Goal: Task Accomplishment & Management: Manage account settings

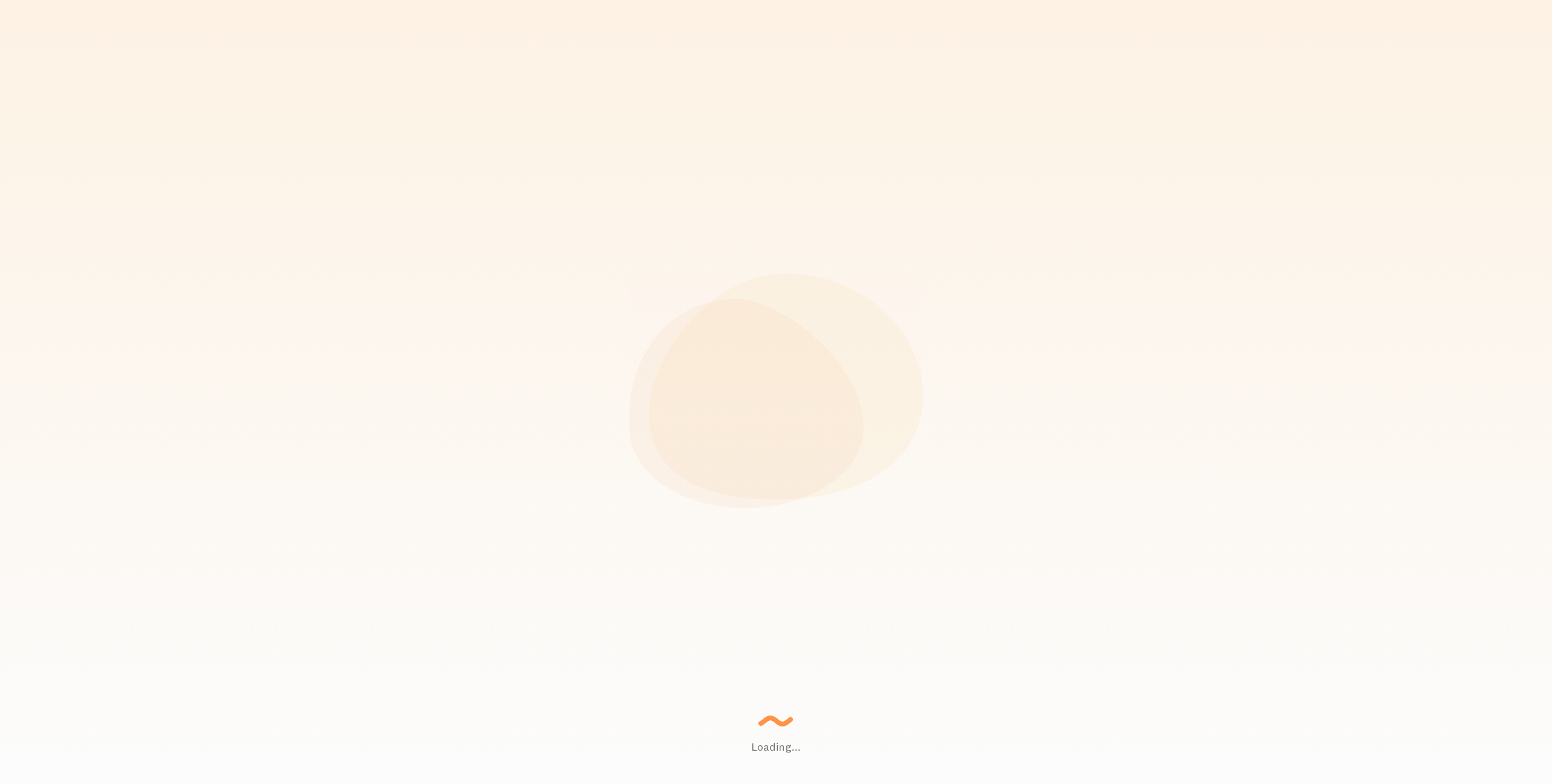
click at [726, 82] on div "Loading... Setting up a seamless experience... - [GEOGRAPHIC_DATA] Gathering da…" at bounding box center [776, 392] width 1552 height 784
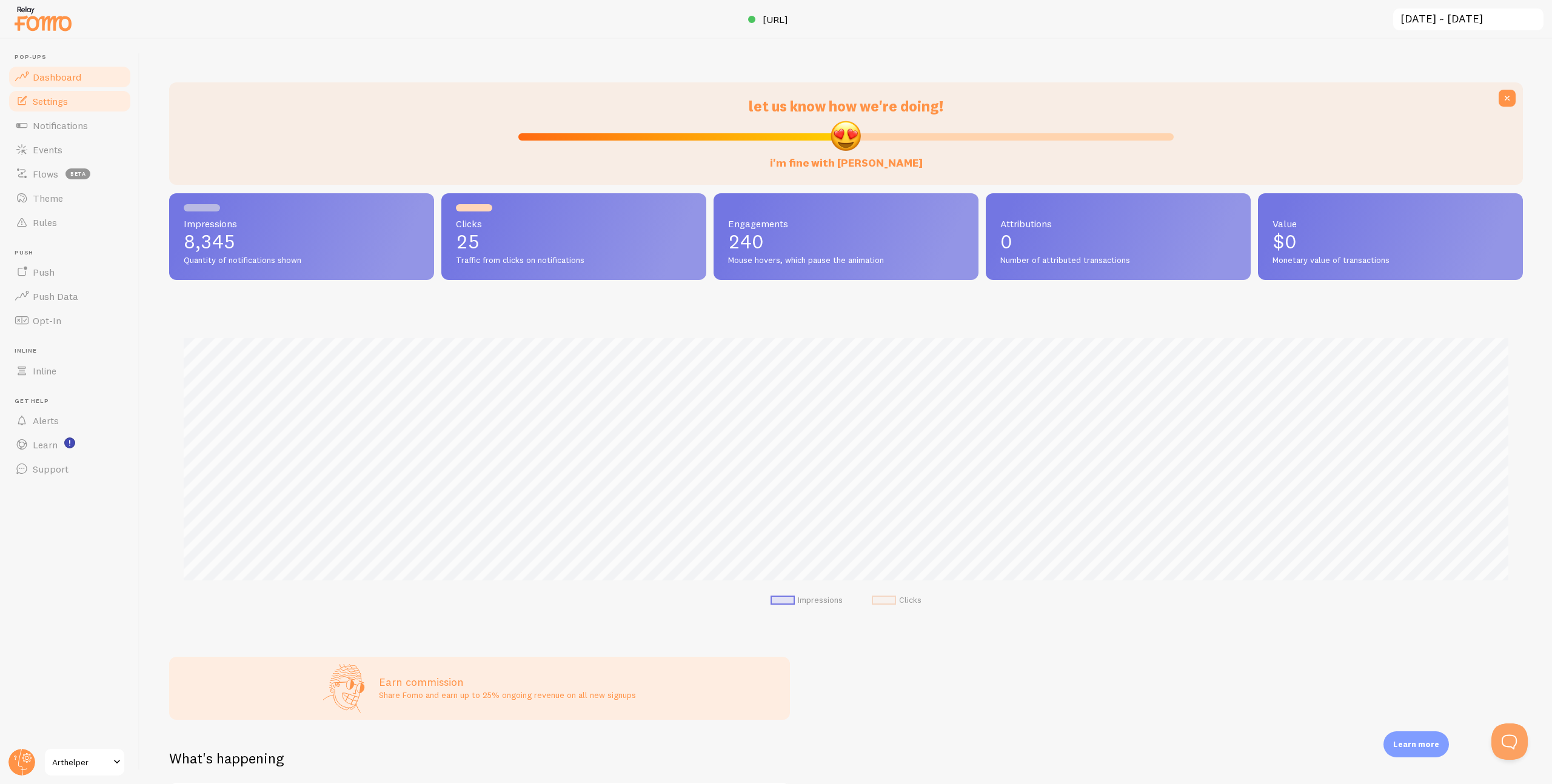
click at [57, 94] on link "Settings" at bounding box center [69, 101] width 125 height 24
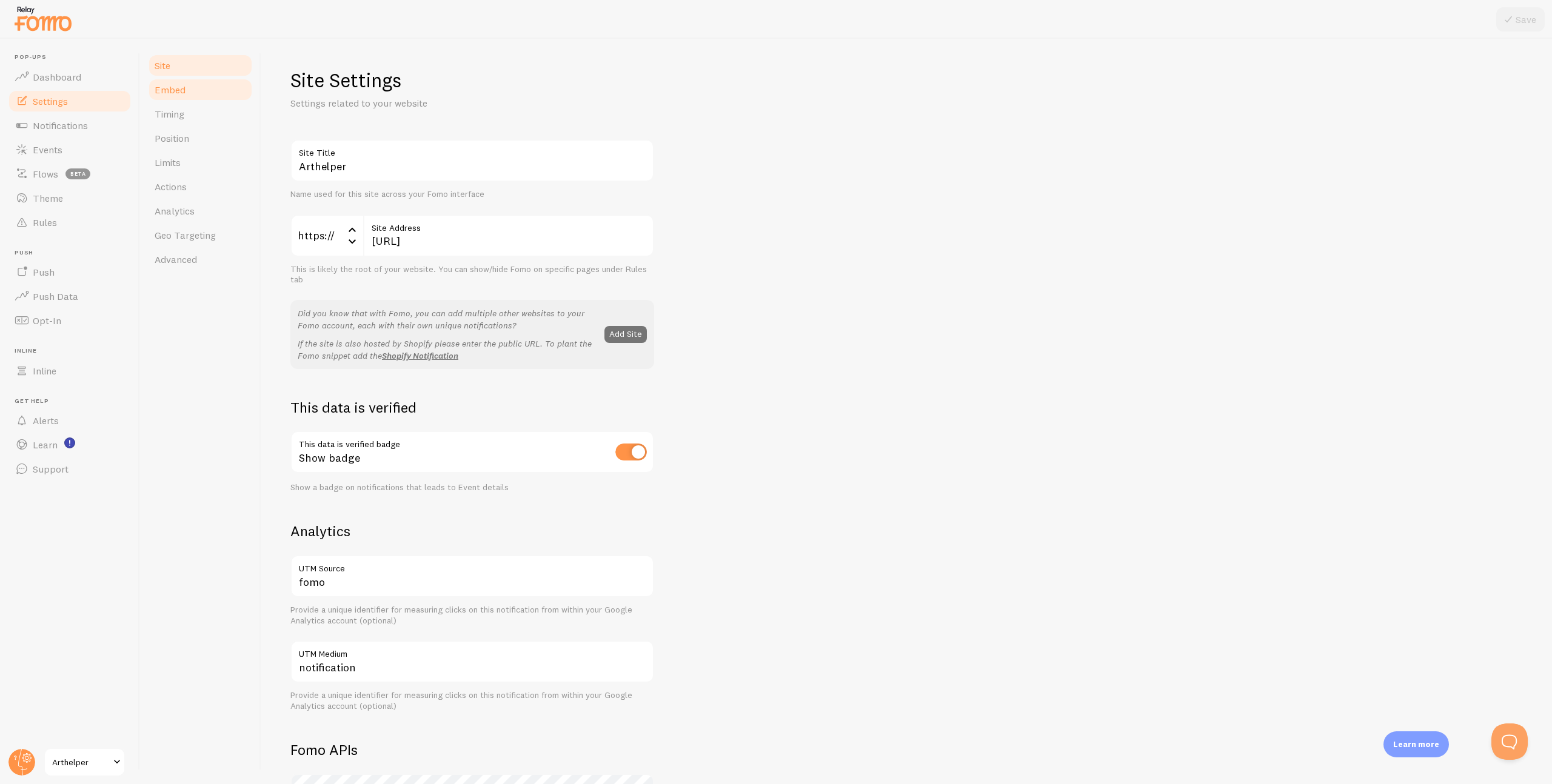
click at [175, 89] on span "Embed" at bounding box center [170, 90] width 31 height 12
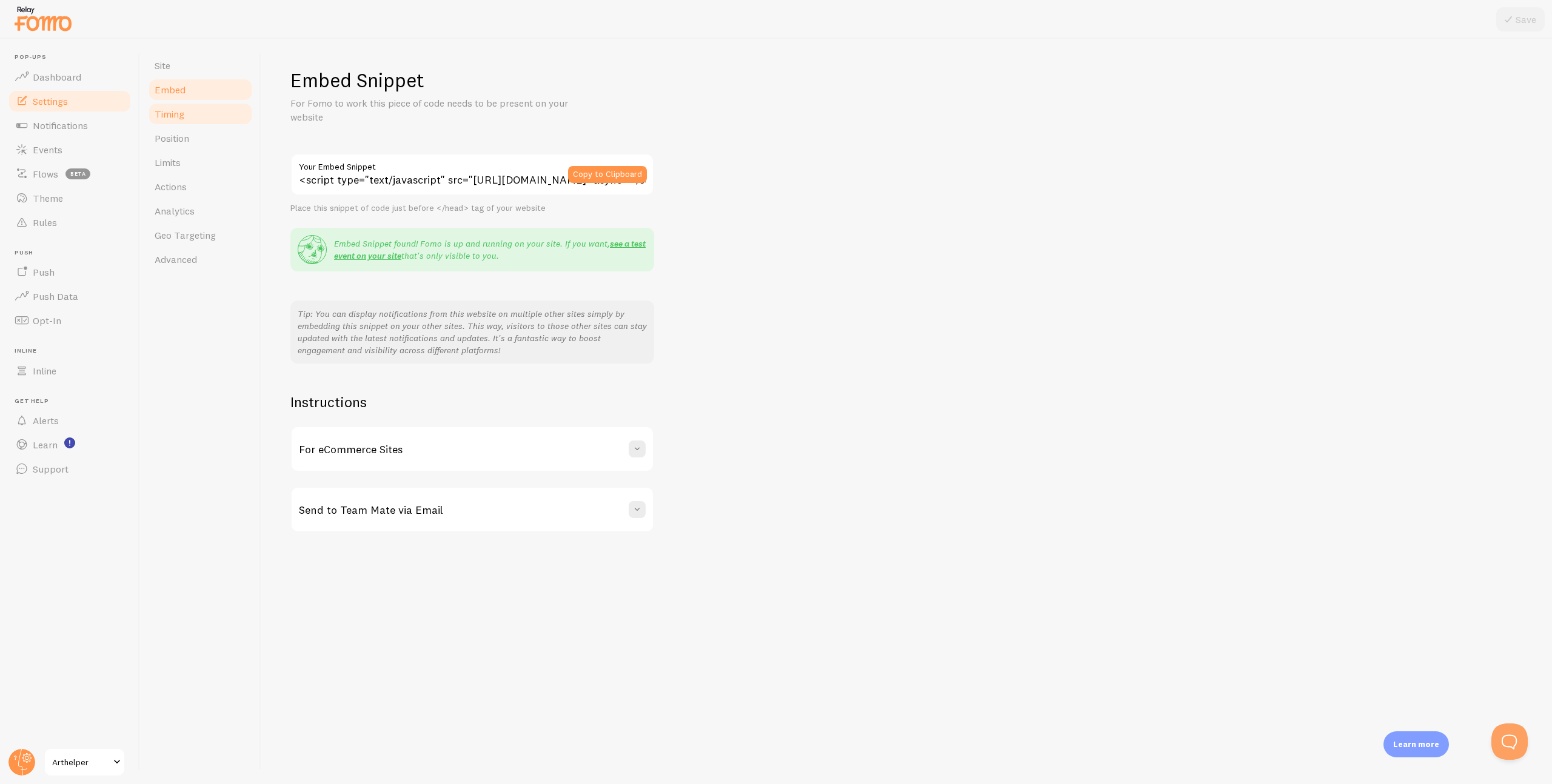
click at [173, 111] on span "Timing" at bounding box center [169, 114] width 30 height 12
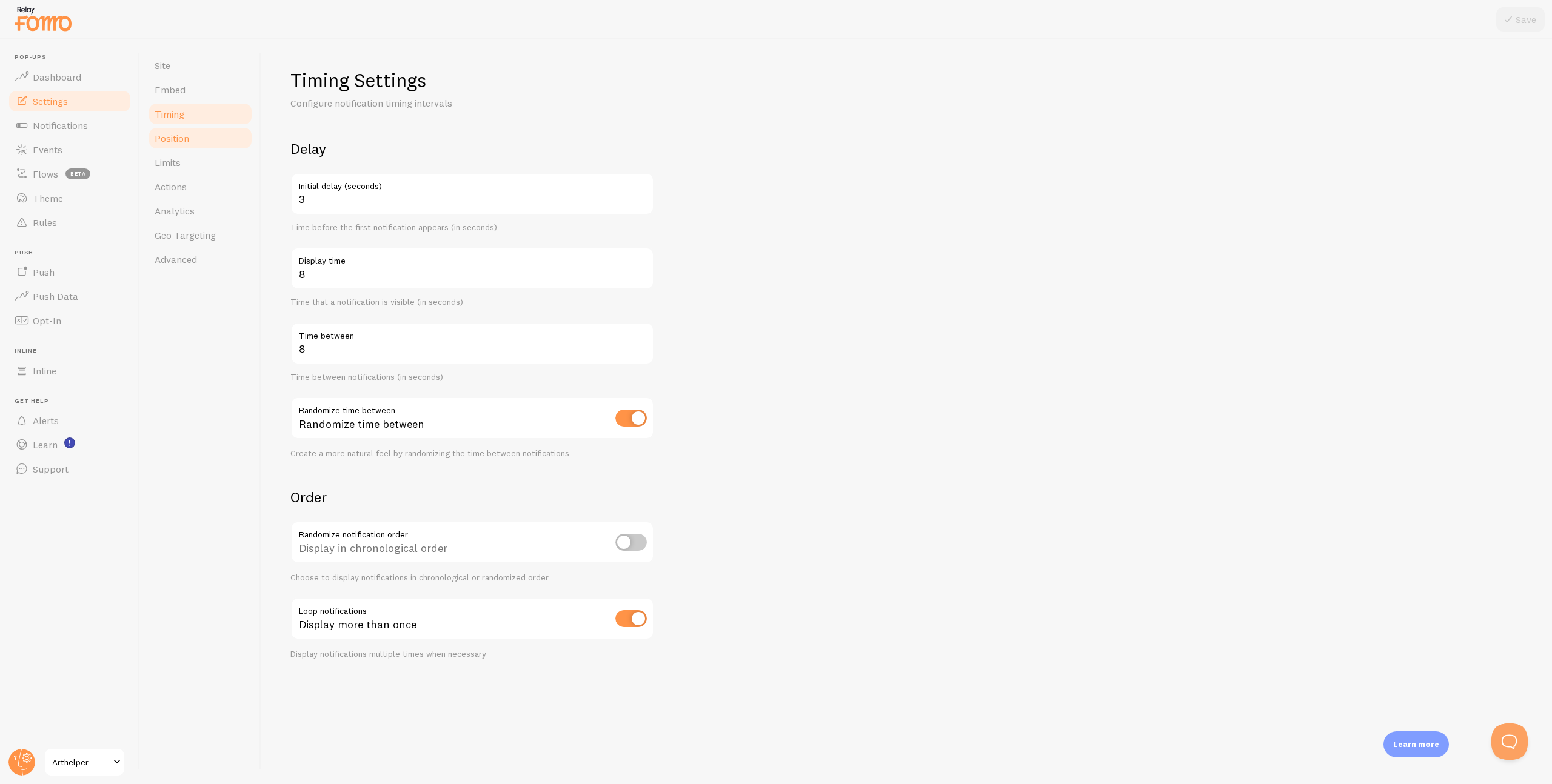
click at [174, 135] on span "Position" at bounding box center [171, 138] width 35 height 12
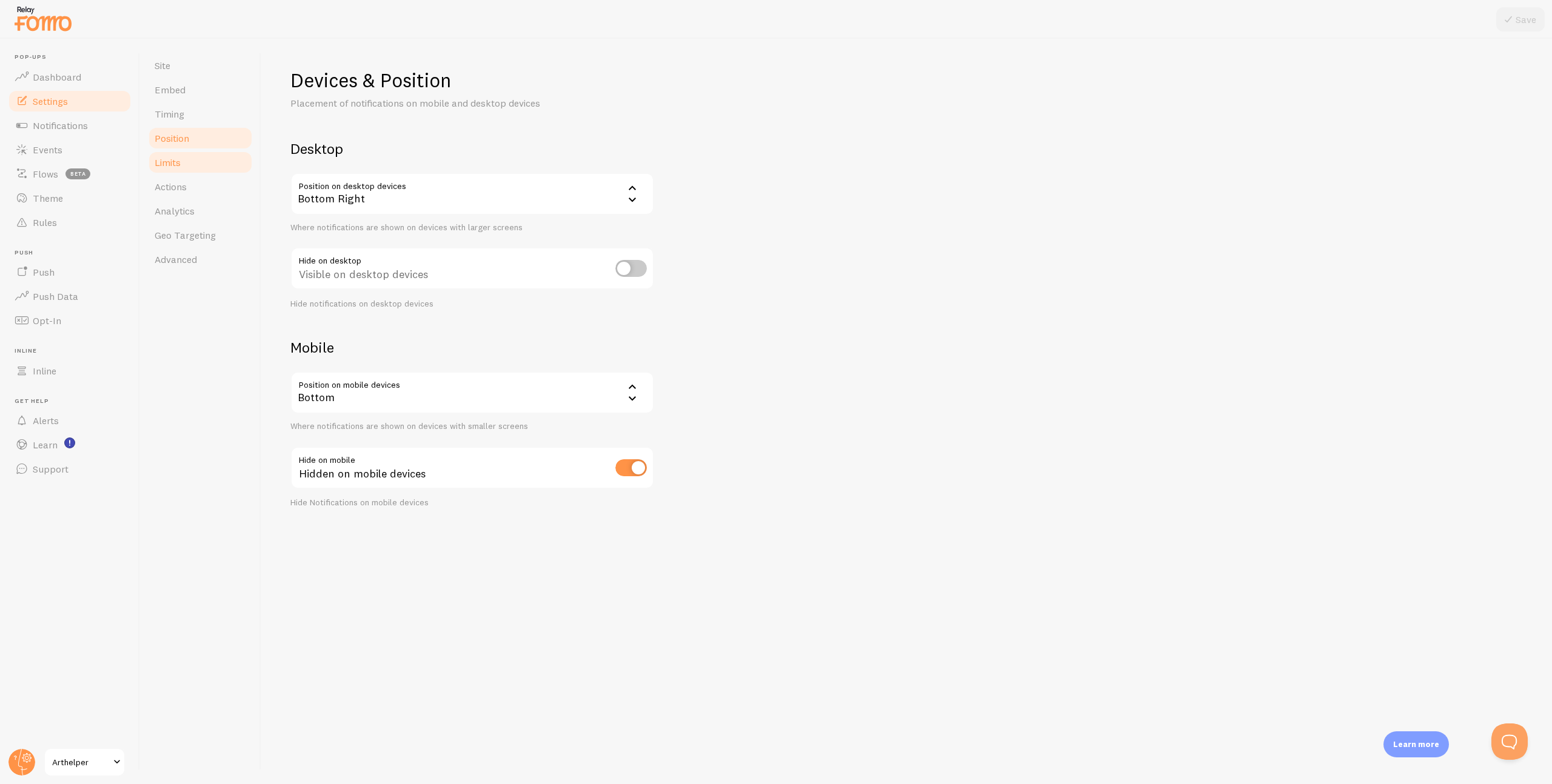
click at [172, 159] on span "Limits" at bounding box center [167, 162] width 26 height 12
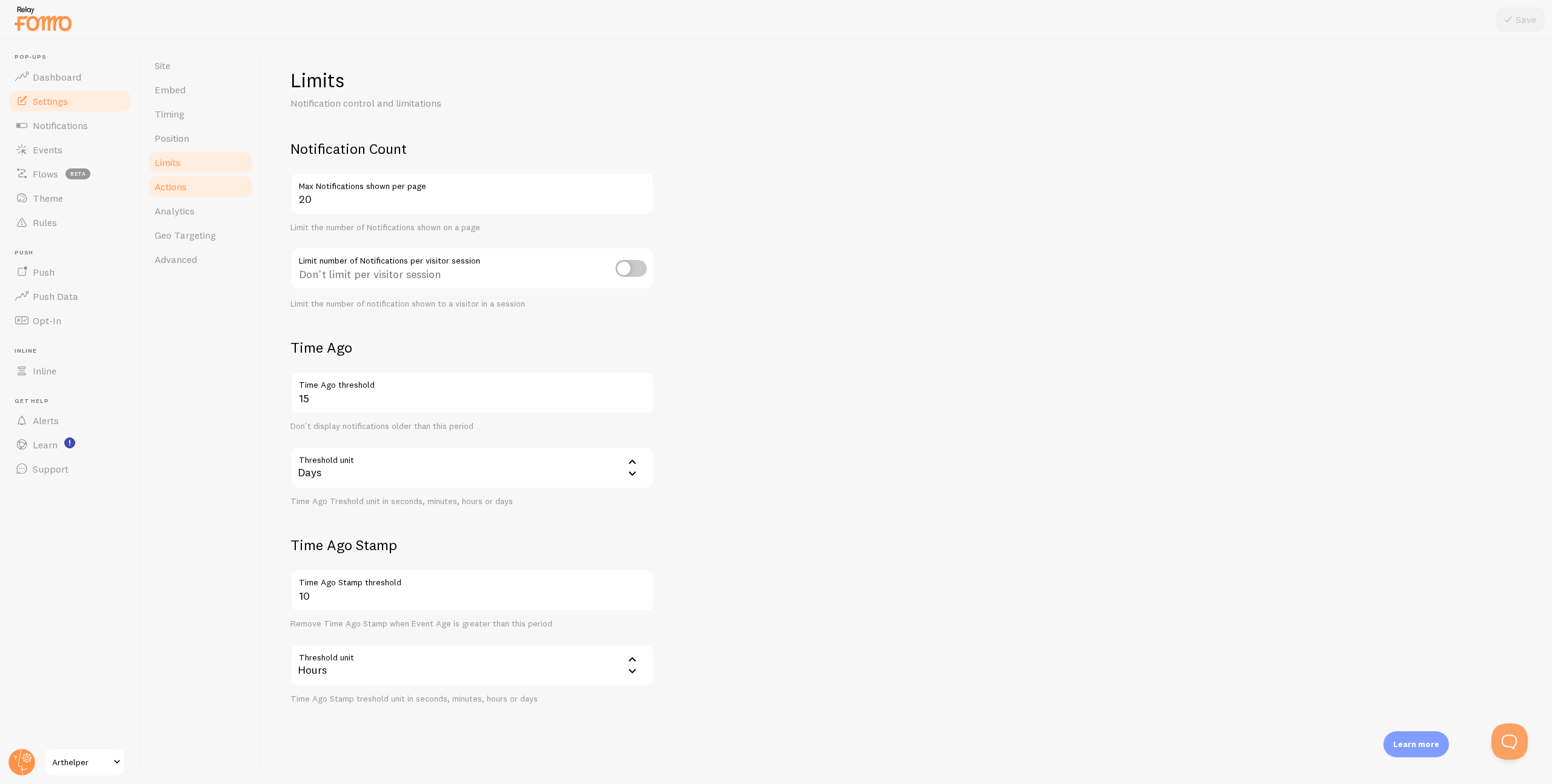
click at [170, 187] on span "Actions" at bounding box center [170, 187] width 32 height 12
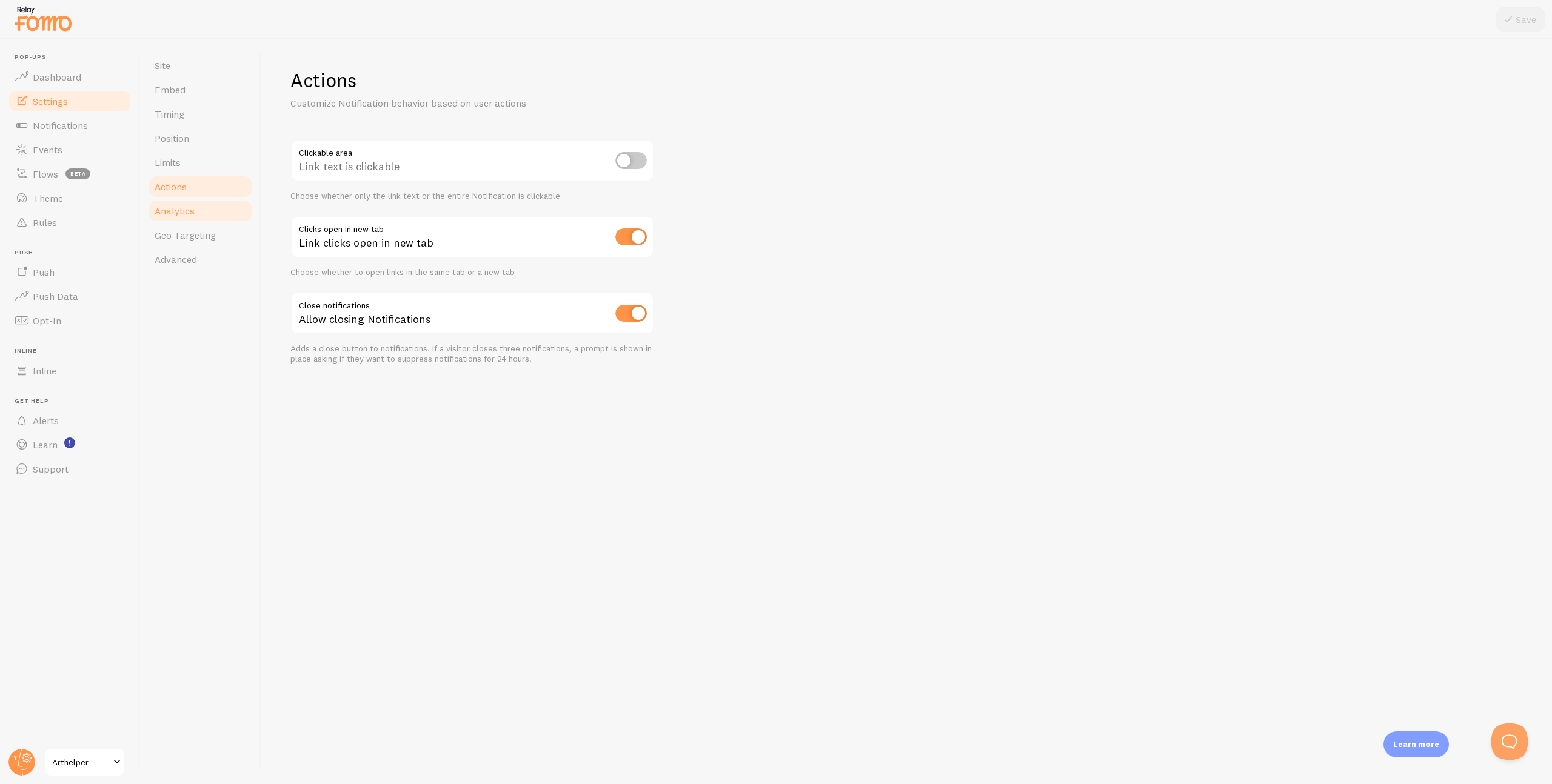
click at [170, 206] on span "Analytics" at bounding box center [174, 211] width 40 height 12
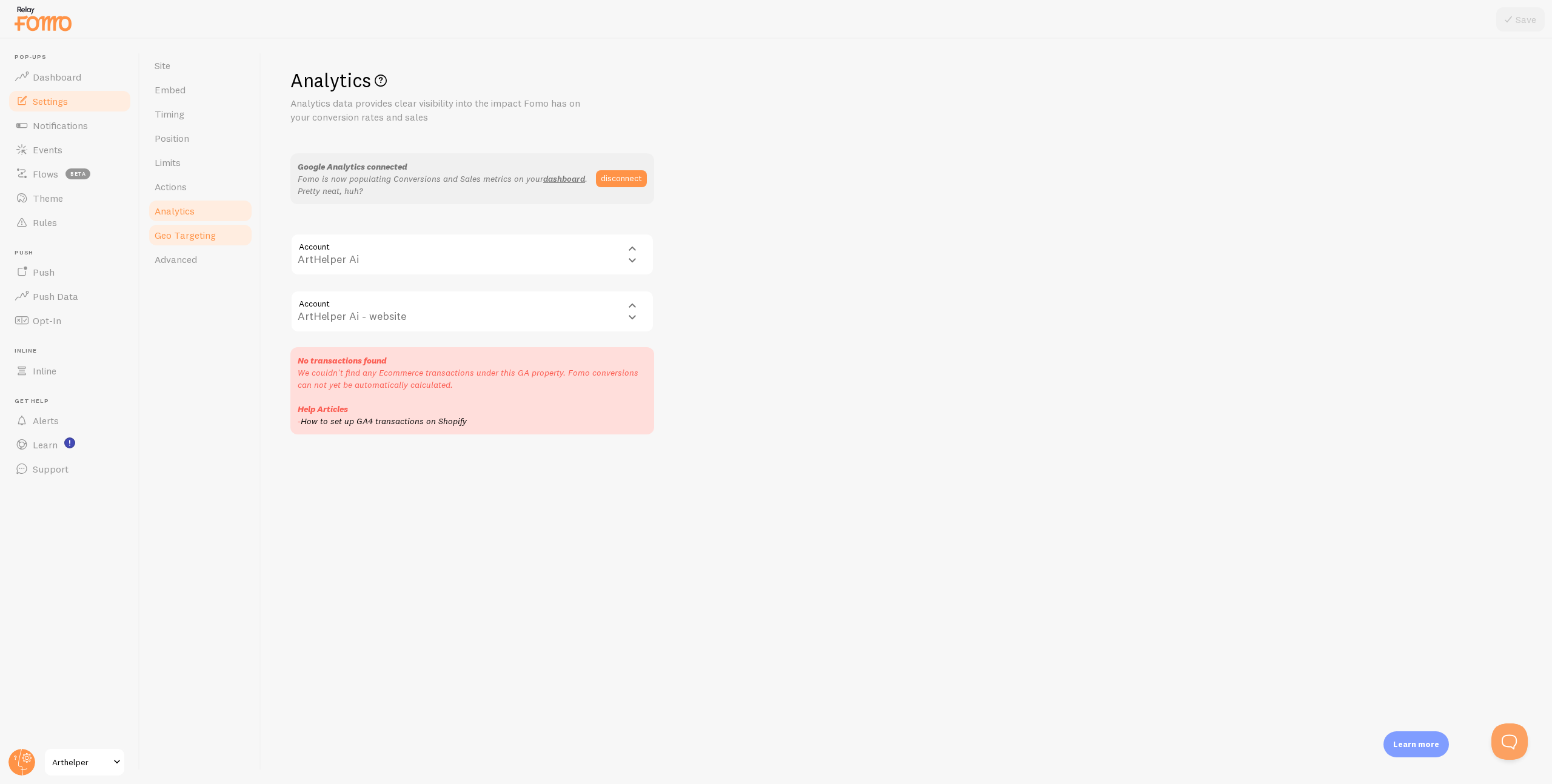
click at [178, 241] on span "Geo Targeting" at bounding box center [185, 235] width 61 height 12
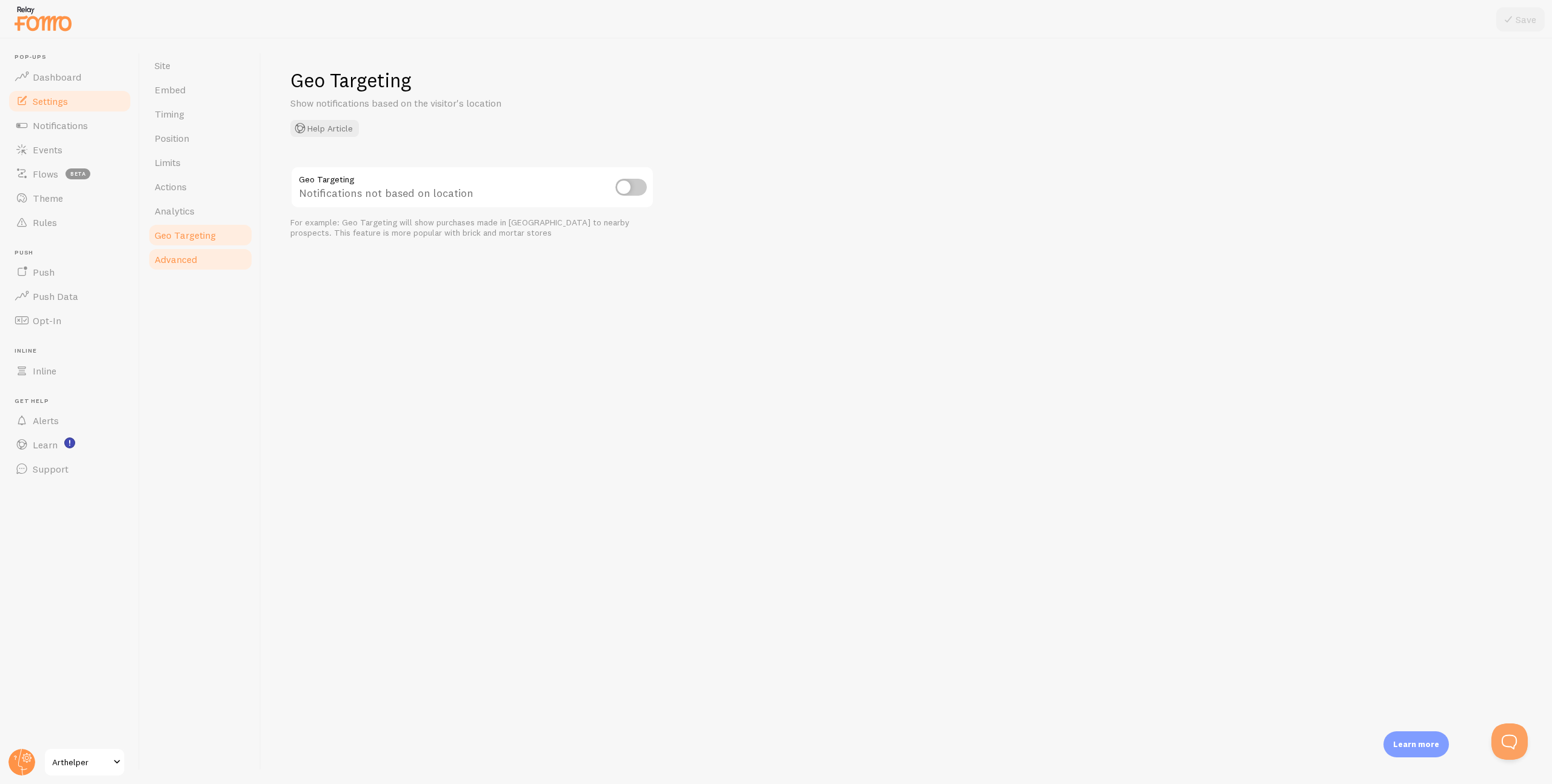
click at [178, 254] on span "Advanced" at bounding box center [175, 259] width 43 height 12
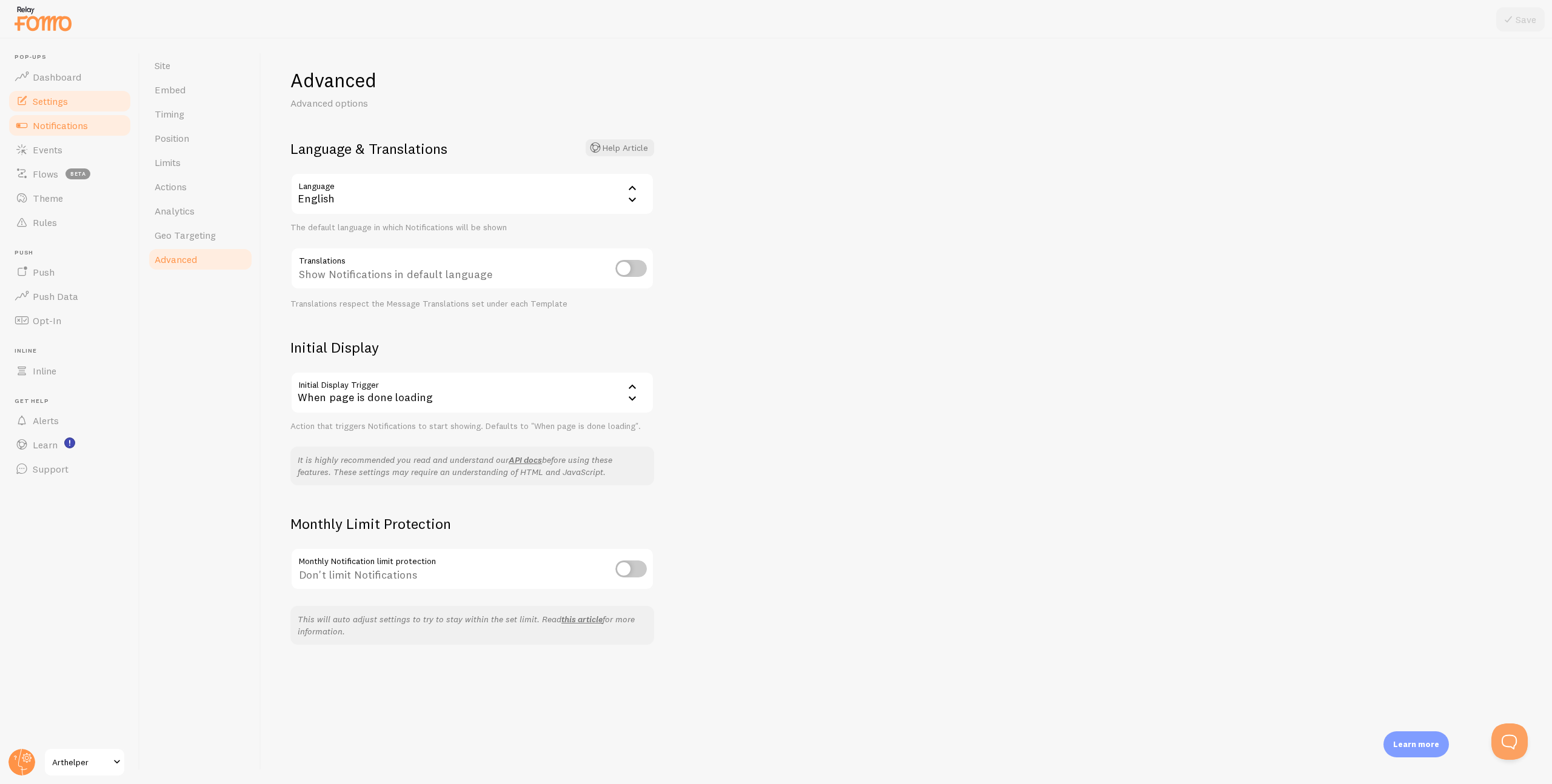
click at [79, 130] on span "Notifications" at bounding box center [61, 125] width 55 height 12
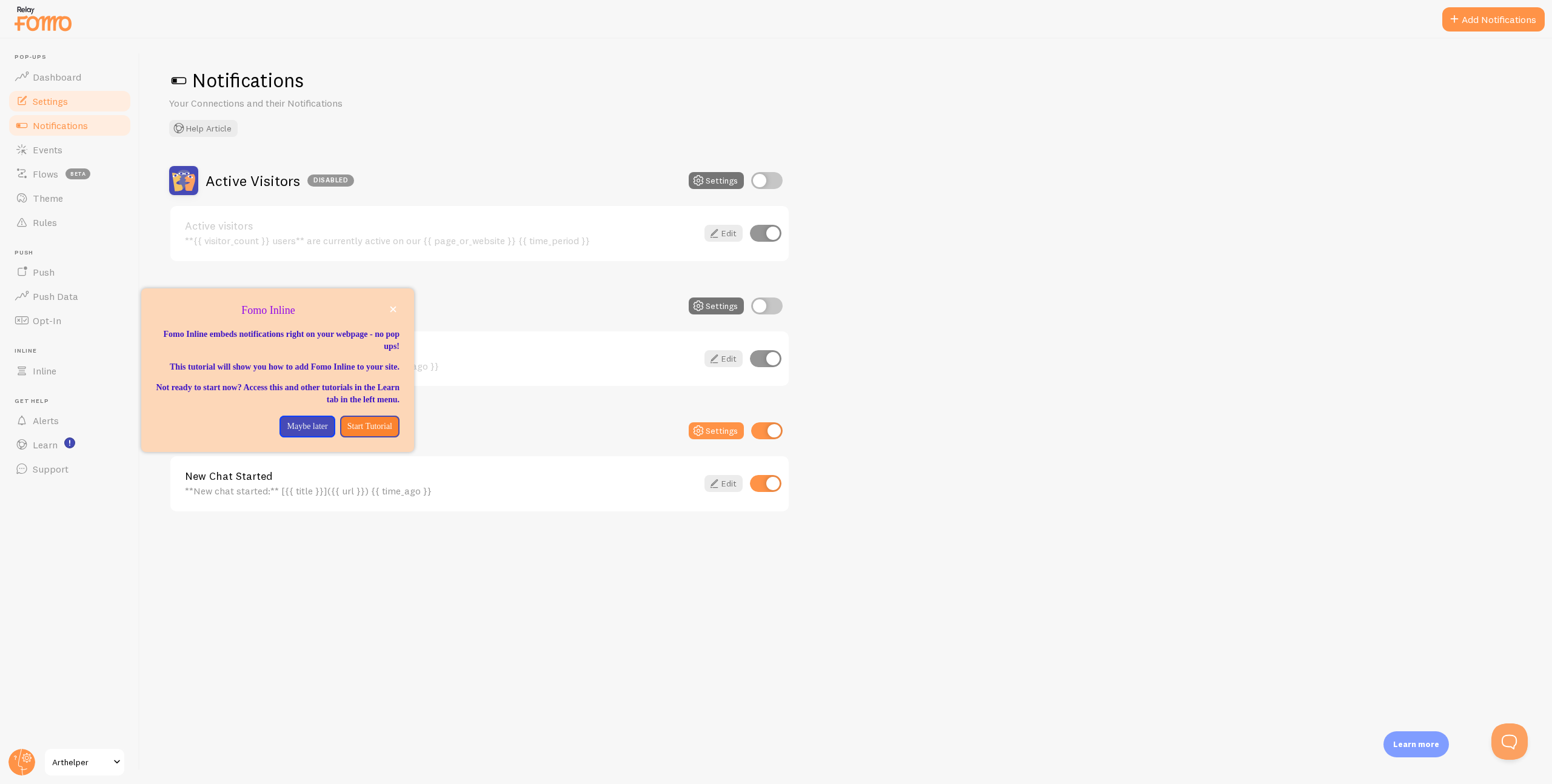
click at [54, 96] on span "Settings" at bounding box center [51, 101] width 36 height 12
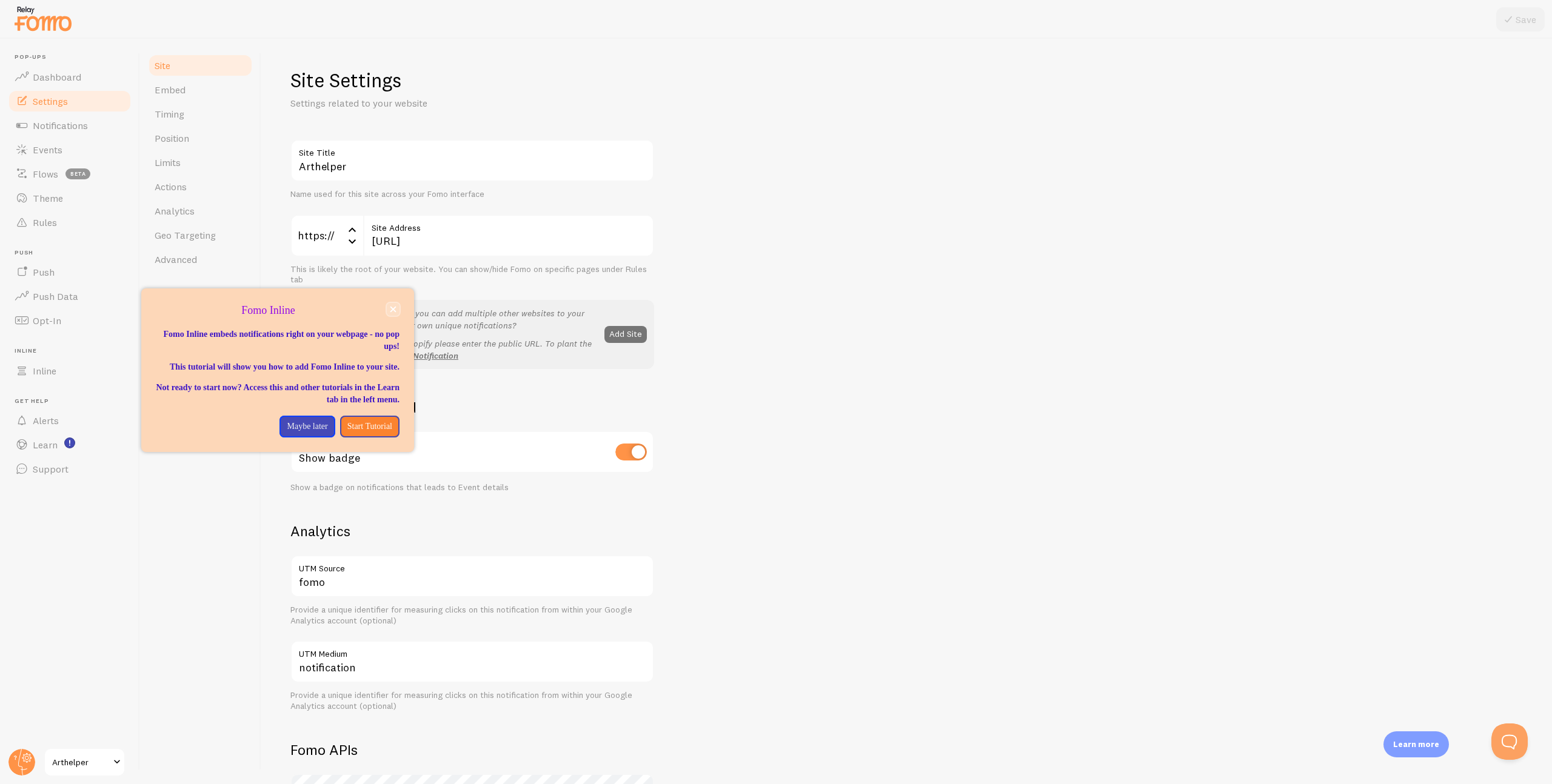
click at [390, 308] on icon "close," at bounding box center [393, 309] width 6 height 6
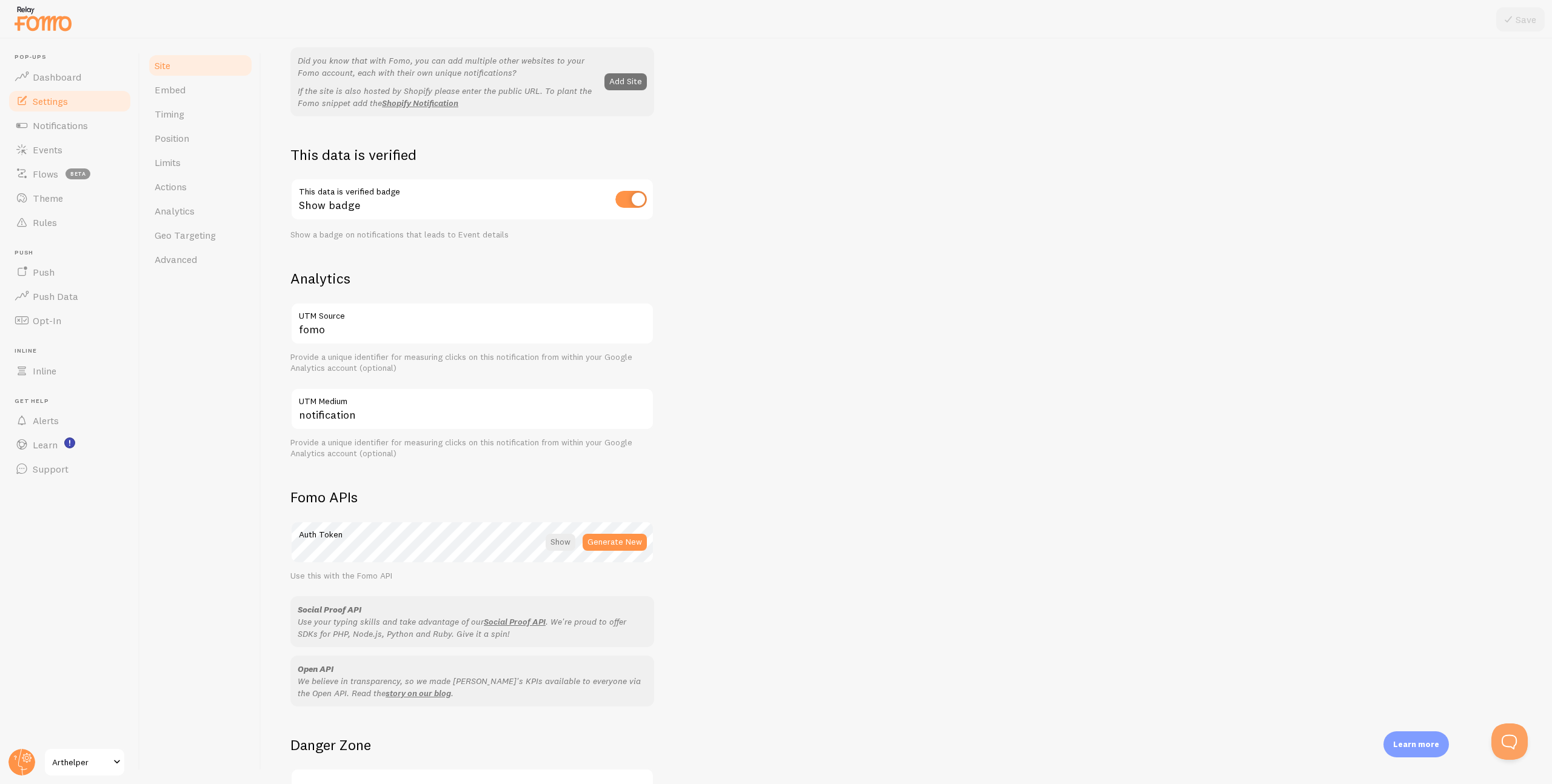
scroll to position [360, 0]
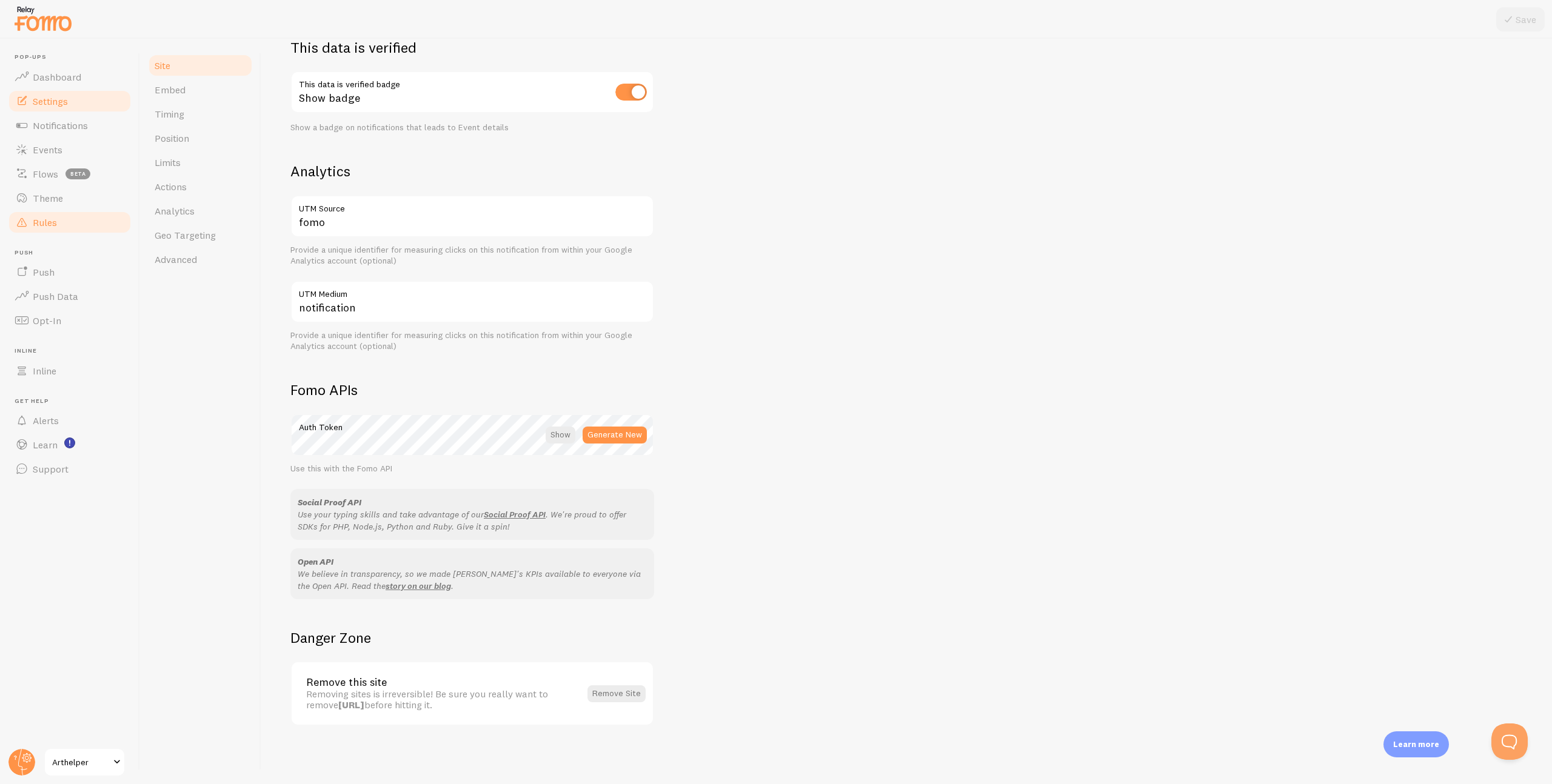
click at [50, 223] on span "Rules" at bounding box center [45, 222] width 24 height 12
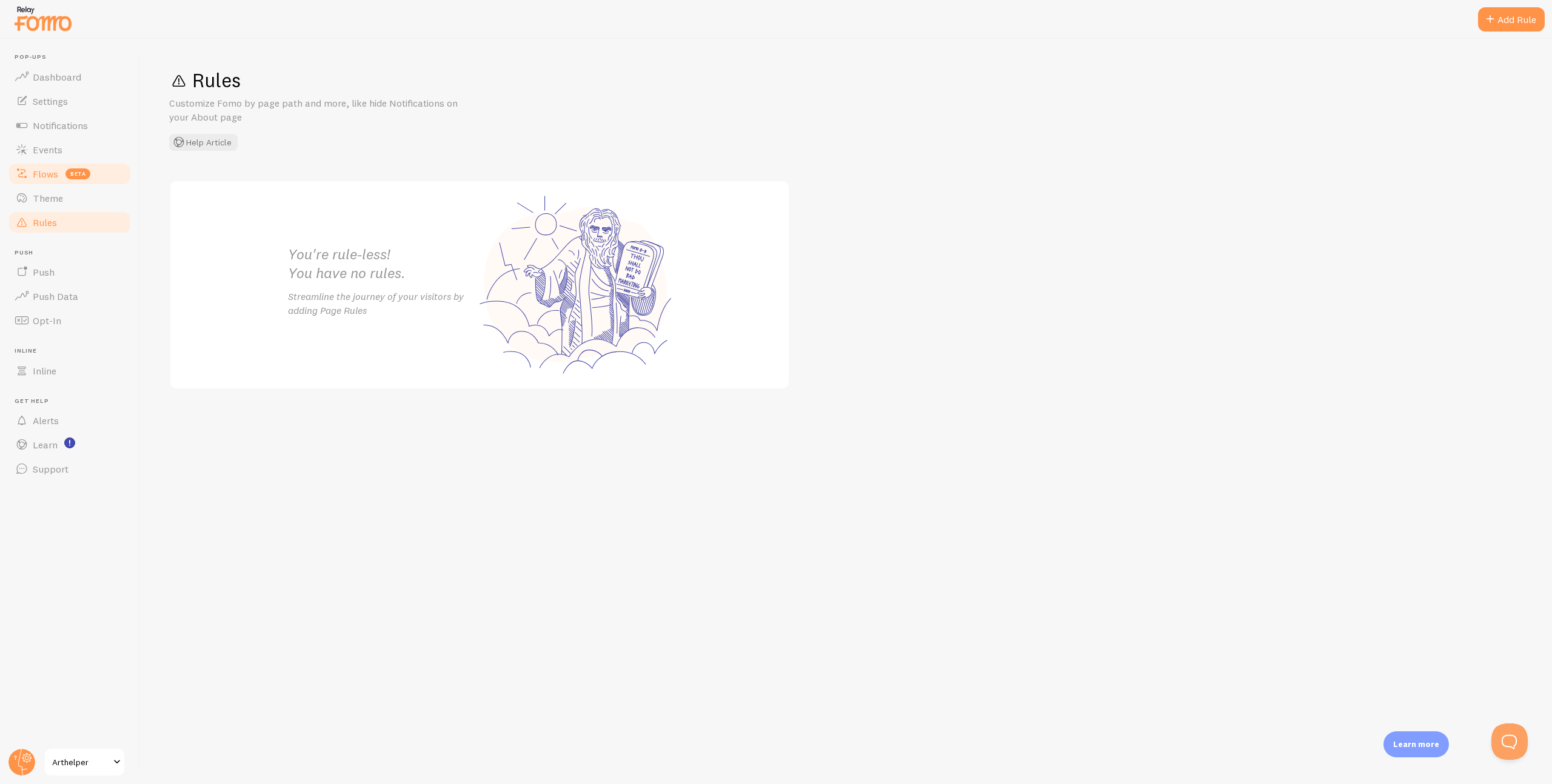
click at [49, 175] on span "Flows" at bounding box center [46, 174] width 26 height 12
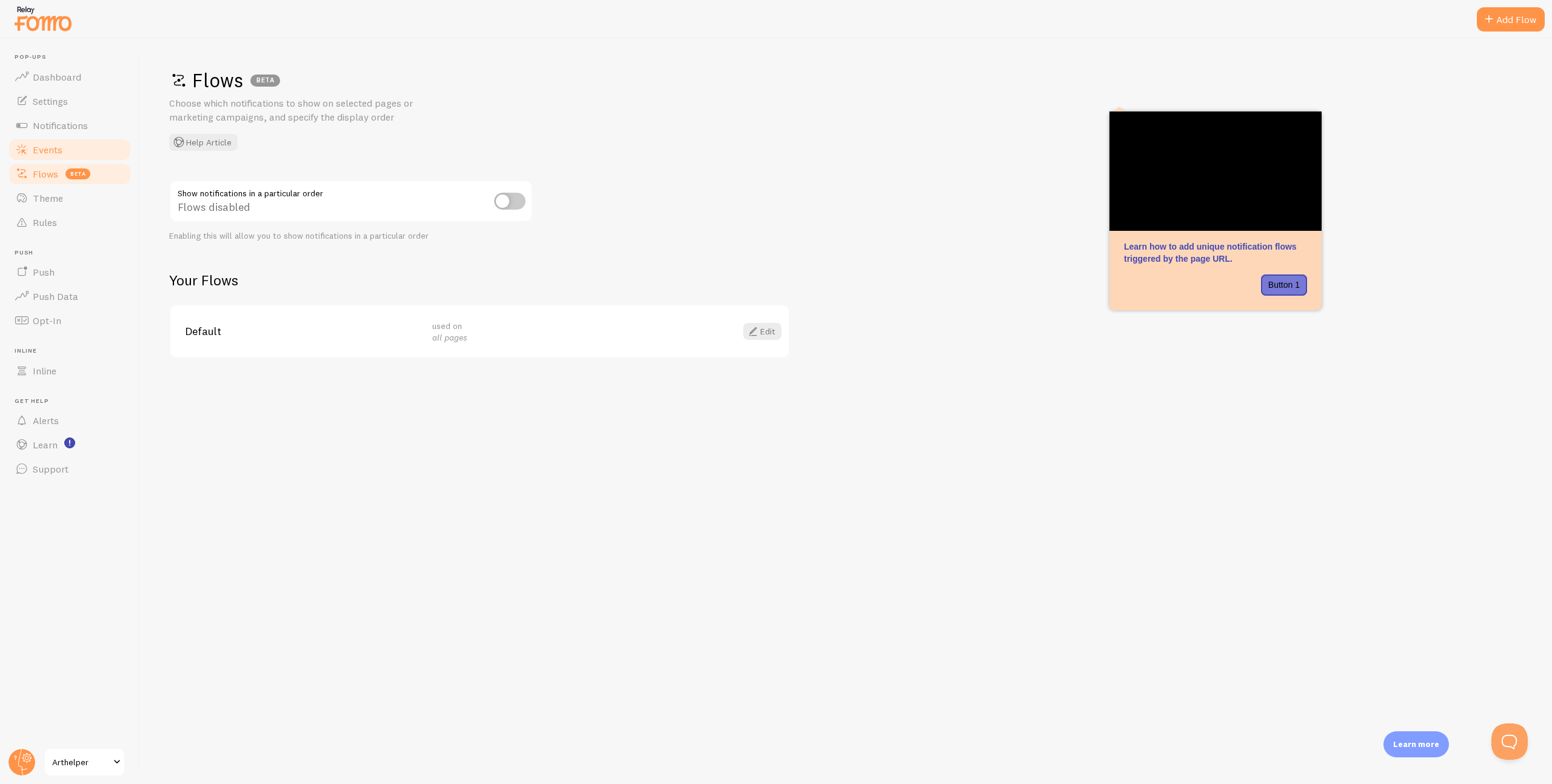
click at [48, 148] on span "Events" at bounding box center [48, 149] width 30 height 12
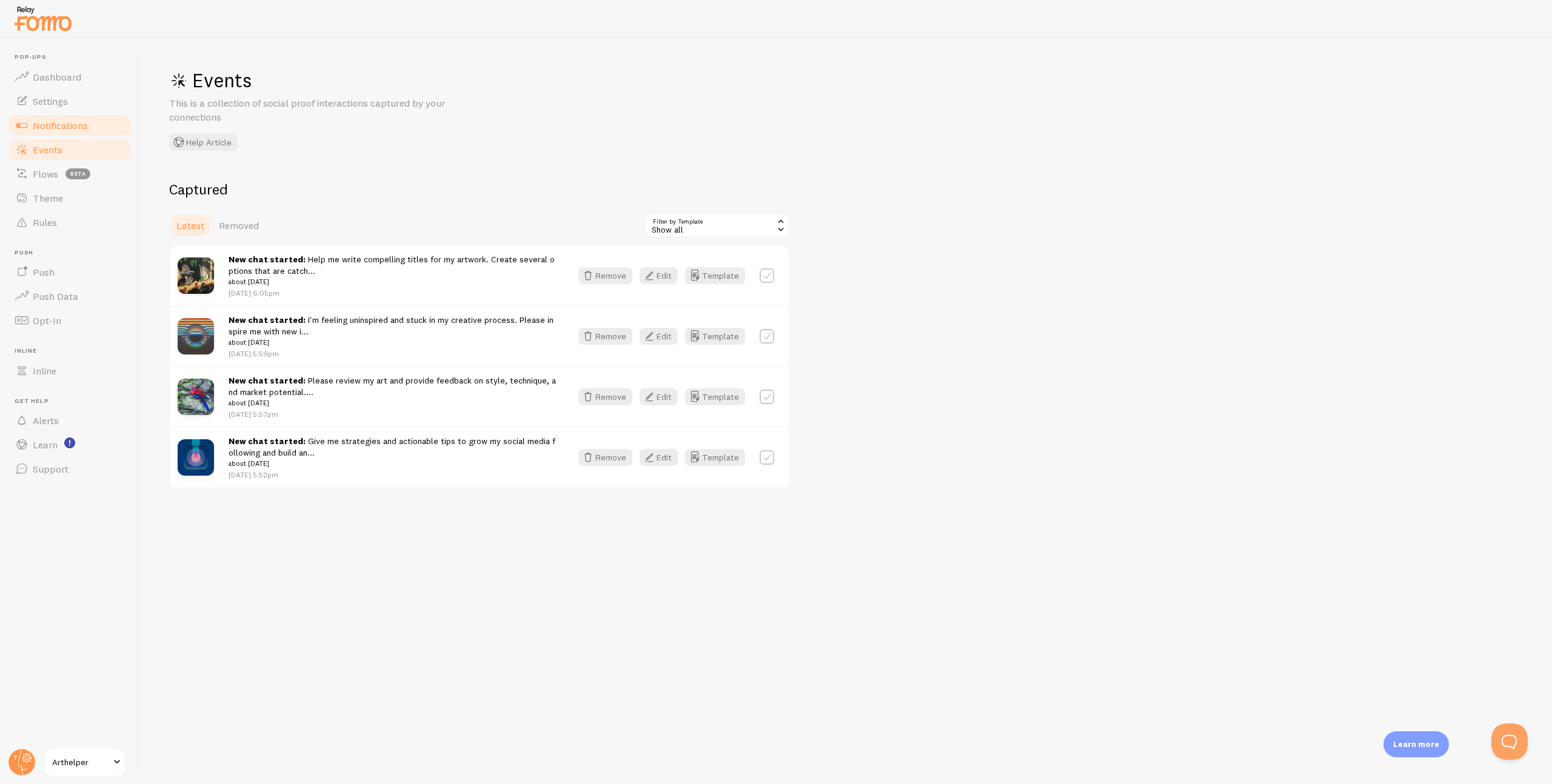
click at [48, 123] on span "Notifications" at bounding box center [61, 125] width 55 height 12
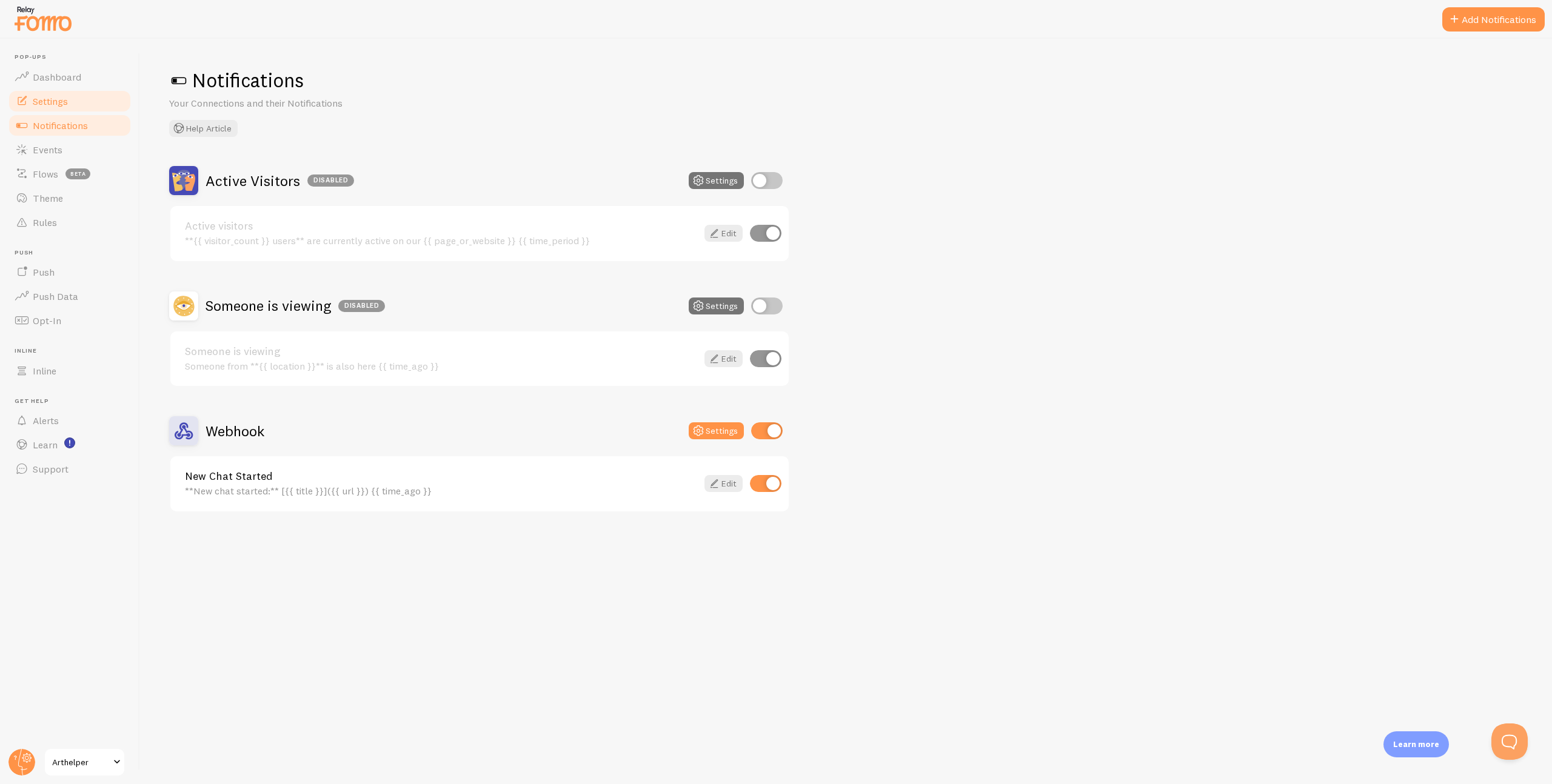
click at [47, 100] on span "Settings" at bounding box center [51, 101] width 36 height 12
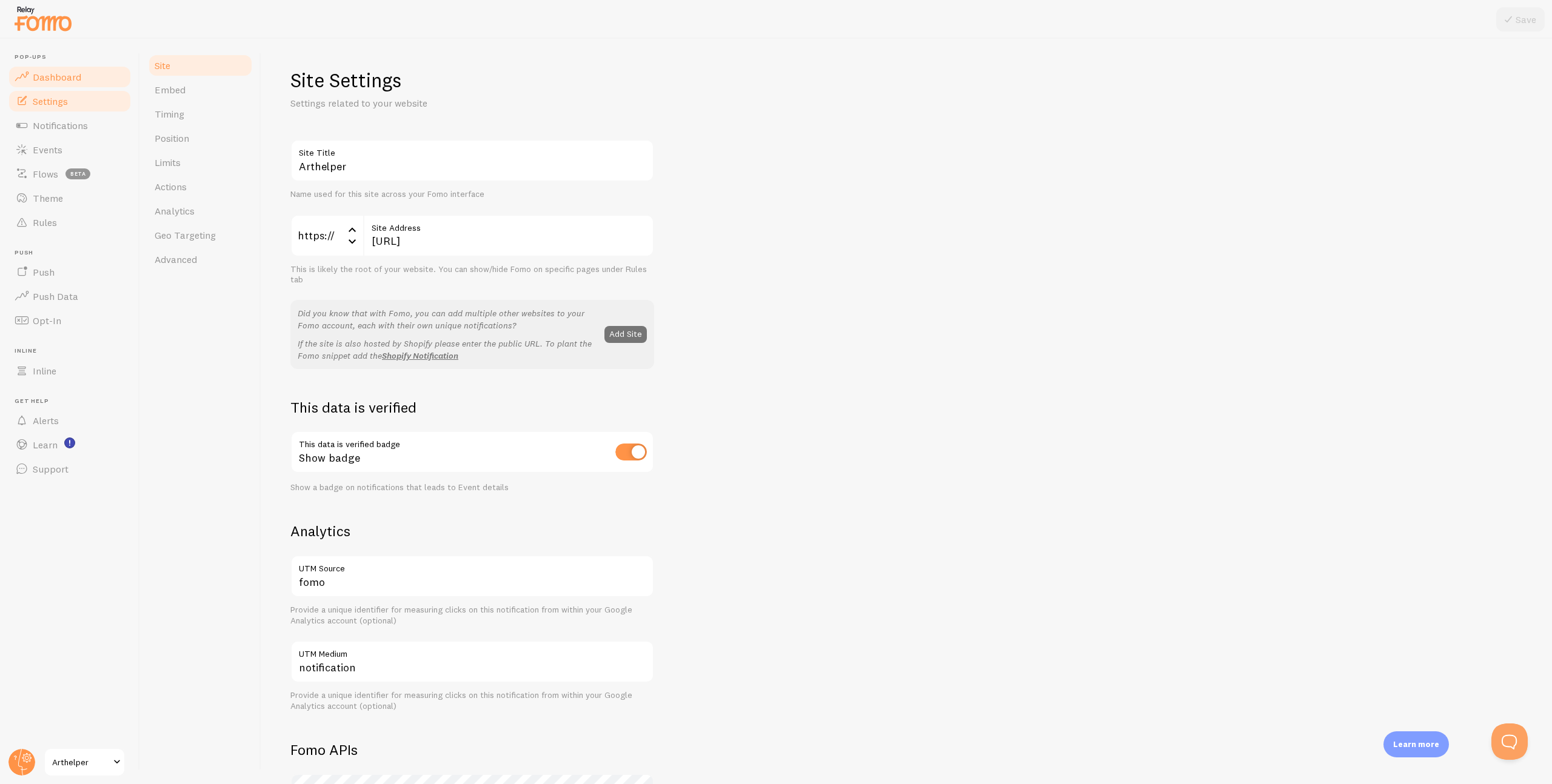
click at [50, 77] on span "Dashboard" at bounding box center [57, 77] width 48 height 12
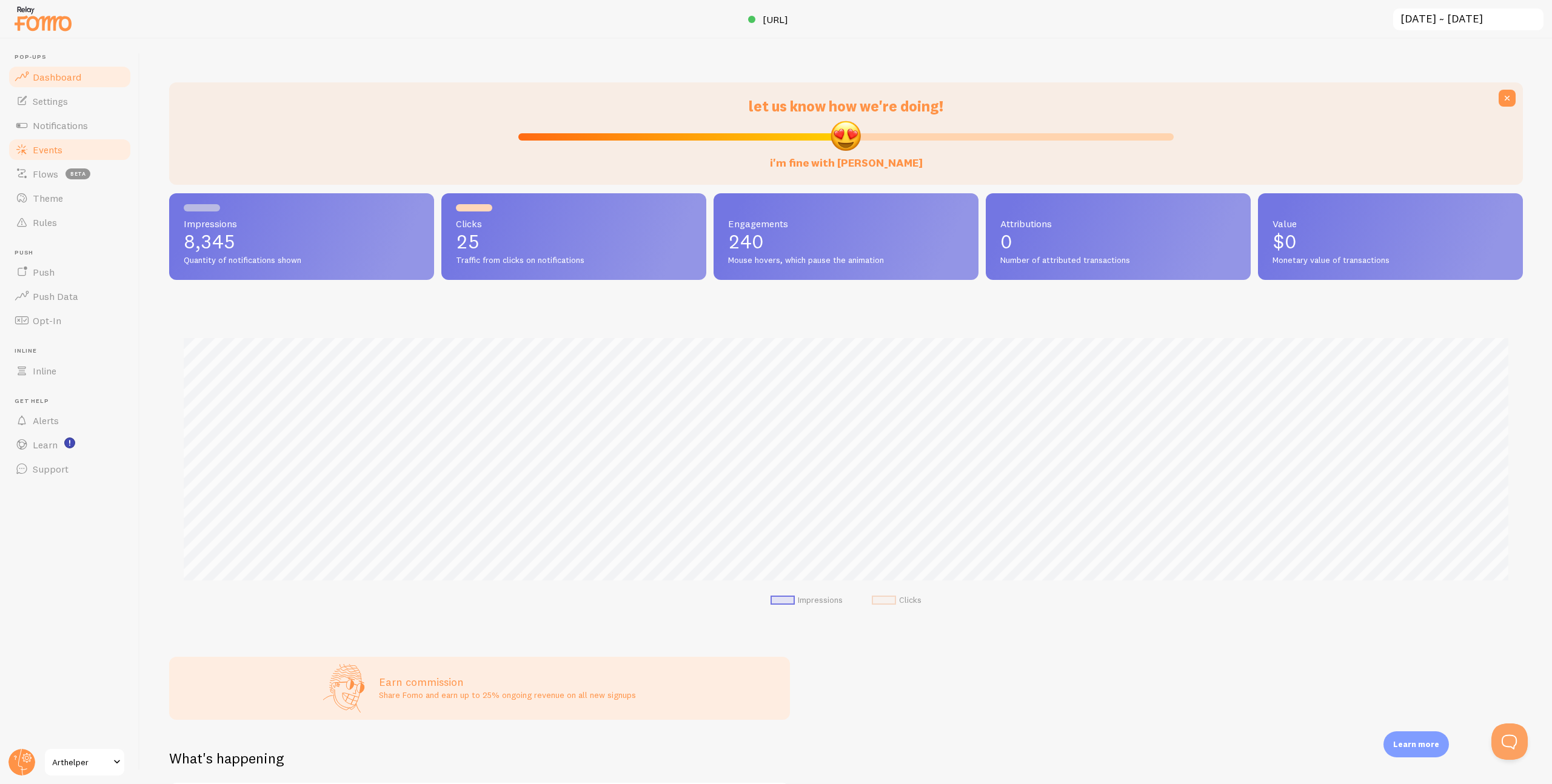
click at [55, 147] on span "Events" at bounding box center [48, 149] width 30 height 12
